Goal: Use online tool/utility: Utilize a website feature to perform a specific function

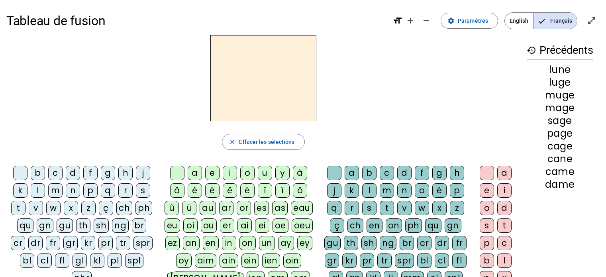
scroll to position [40, 0]
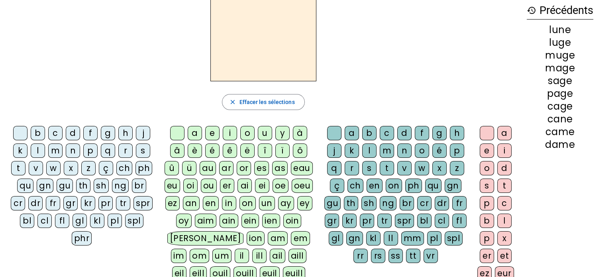
click at [177, 150] on div "â" at bounding box center [177, 151] width 14 height 14
click at [404, 151] on div "n" at bounding box center [404, 151] width 14 height 14
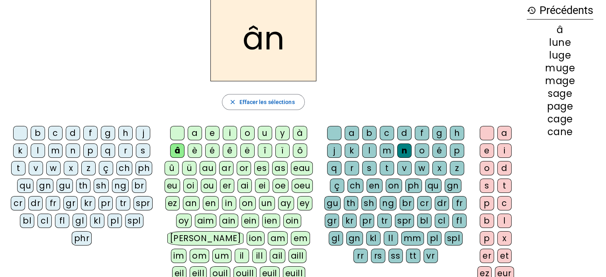
click at [485, 150] on div "e" at bounding box center [487, 151] width 14 height 14
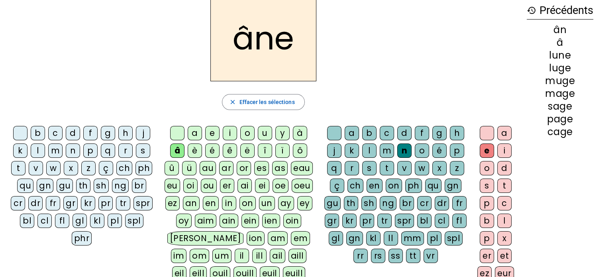
click at [384, 150] on div "m" at bounding box center [387, 151] width 14 height 14
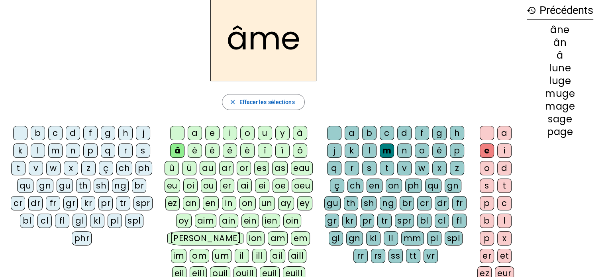
click at [437, 132] on div "g" at bounding box center [440, 133] width 14 height 14
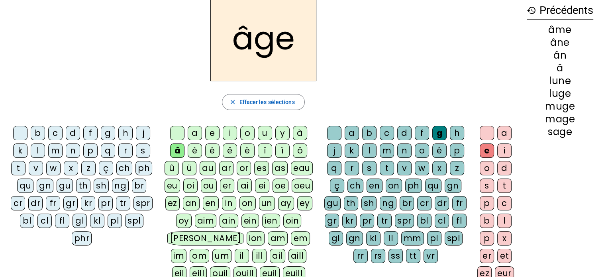
click at [88, 153] on div "p" at bounding box center [90, 151] width 14 height 14
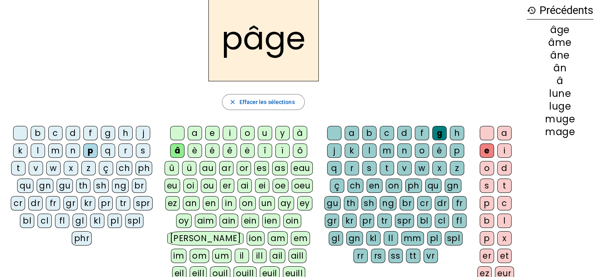
click at [195, 135] on div "a" at bounding box center [195, 133] width 14 height 14
click at [142, 151] on div "s" at bounding box center [143, 151] width 14 height 14
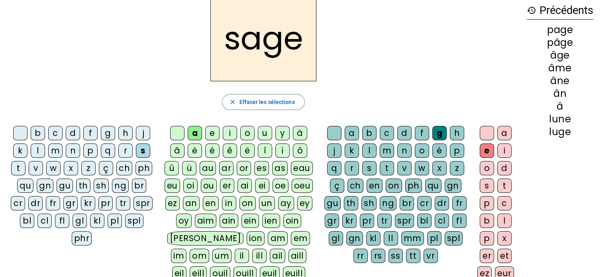
click at [71, 151] on div "n" at bounding box center [73, 151] width 14 height 14
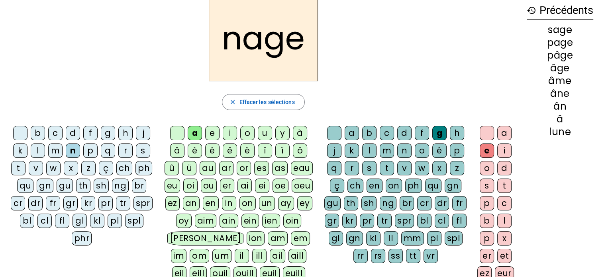
click at [55, 153] on div "m" at bounding box center [55, 151] width 14 height 14
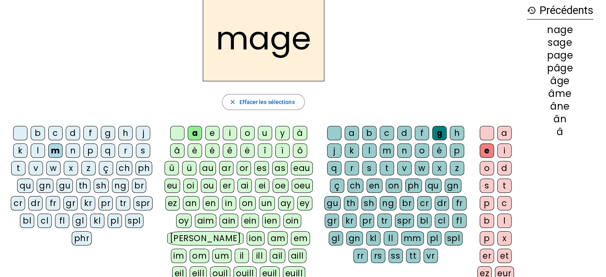
click at [263, 134] on div "u" at bounding box center [265, 133] width 14 height 14
click at [40, 153] on div "l" at bounding box center [38, 151] width 14 height 14
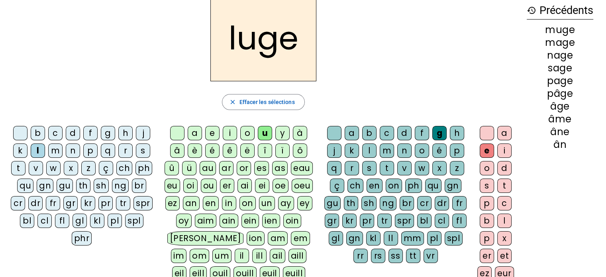
click at [245, 134] on div "o" at bounding box center [247, 133] width 14 height 14
